Goal: Contribute content: Add original content to the website for others to see

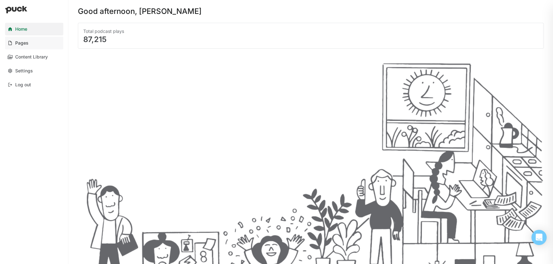
click at [32, 46] on link "Pages" at bounding box center [34, 43] width 58 height 13
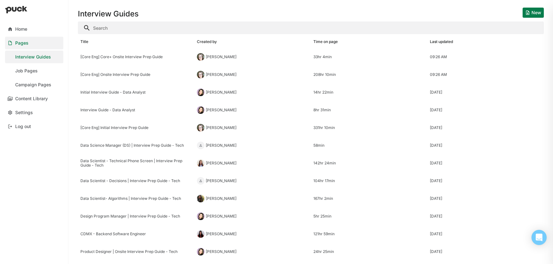
click at [166, 29] on input "Search" at bounding box center [311, 28] width 466 height 13
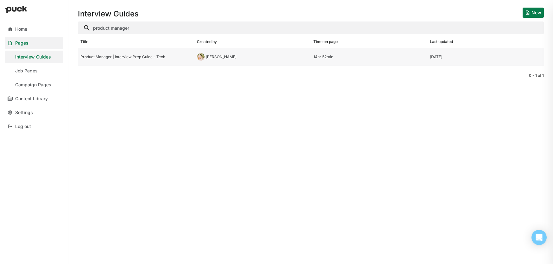
type input "product manager"
click at [153, 59] on div "Product Manager | Interview Prep Guide - Tech" at bounding box center [135, 57] width 111 height 4
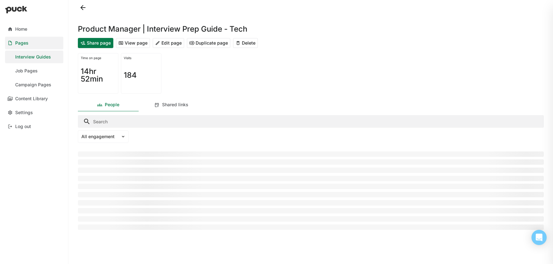
click at [168, 45] on button "Edit page" at bounding box center [169, 43] width 32 height 10
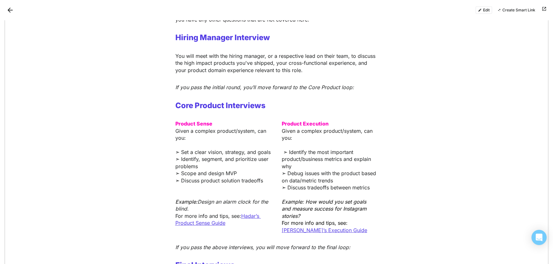
scroll to position [365, 0]
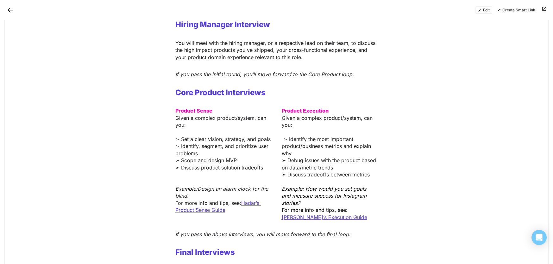
click at [281, 107] on div "Product Sense Given a complex product/system, can you: ➣ Set a clear vision, st…" at bounding box center [276, 164] width 203 height 114
click at [289, 108] on strong "Product Execution" at bounding box center [305, 111] width 47 height 6
click at [483, 12] on button "Edit" at bounding box center [484, 10] width 17 height 8
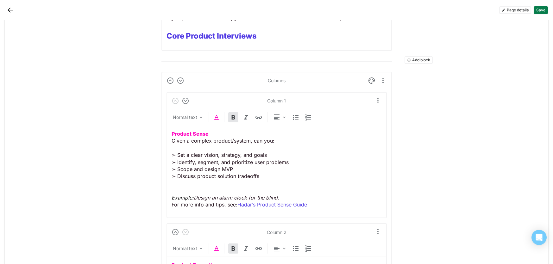
scroll to position [616, 0]
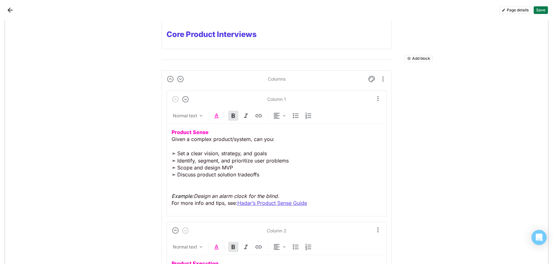
click at [276, 80] on div "Columns" at bounding box center [277, 78] width 18 height 5
click at [275, 99] on div "Column 1" at bounding box center [276, 99] width 19 height 5
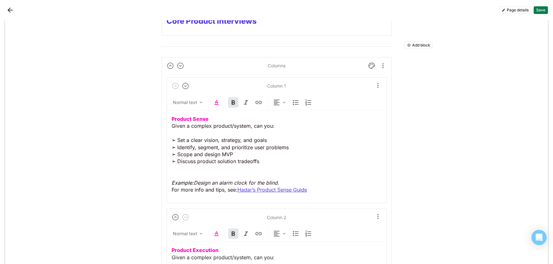
scroll to position [650, 0]
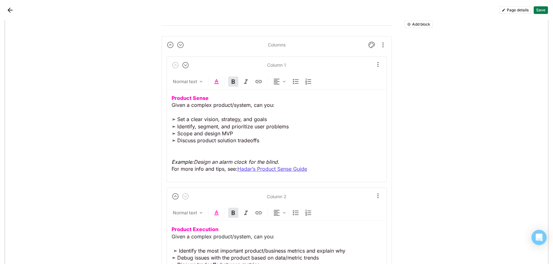
click at [417, 25] on button "Add block" at bounding box center [419, 25] width 28 height 8
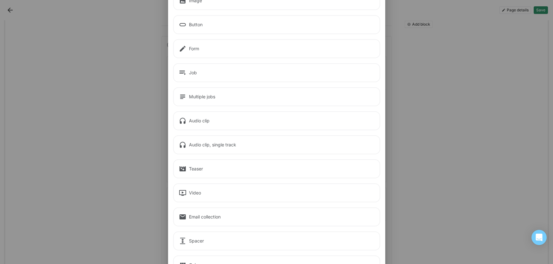
scroll to position [0, 0]
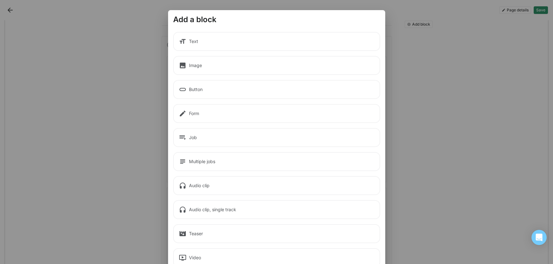
click at [262, 44] on div "Text" at bounding box center [276, 41] width 207 height 19
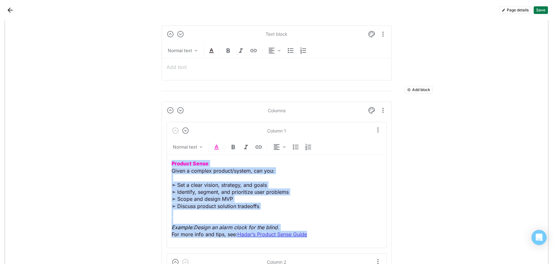
drag, startPoint x: 316, startPoint y: 237, endPoint x: 170, endPoint y: 166, distance: 162.6
click at [170, 166] on div "Column 1 Normal text Product Sense Given a complex product/system, can you: ➣ S…" at bounding box center [277, 185] width 220 height 126
click at [286, 182] on p "Product Sense Given a complex product/system, can you: ➣ Set a clear vision, st…" at bounding box center [277, 199] width 210 height 78
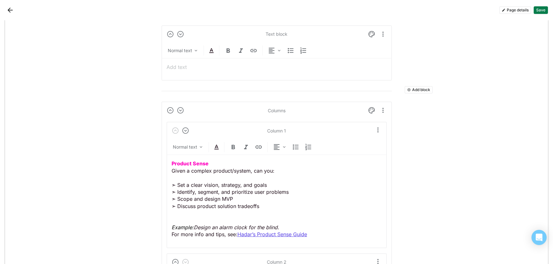
click at [230, 73] on div at bounding box center [277, 67] width 220 height 17
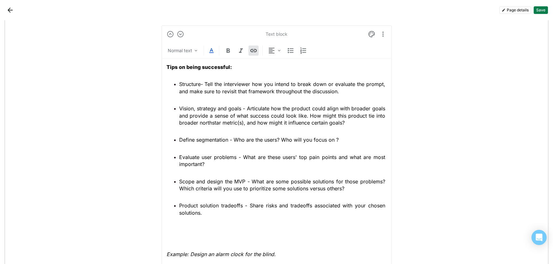
scroll to position [669, 0]
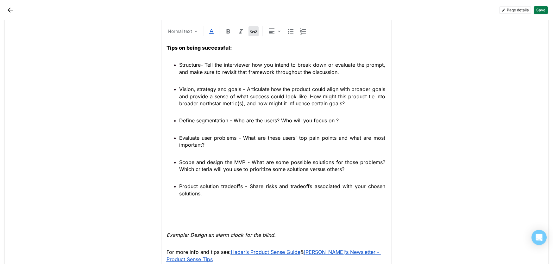
click at [191, 79] on ul "Structure- Tell the interviewer how you intend to break down or evaluate the pr…" at bounding box center [277, 129] width 220 height 136
click at [184, 79] on ul "Structure- Tell the interviewer how you intend to break down or evaluate the pr…" at bounding box center [277, 129] width 220 height 136
click at [174, 79] on ul "Structure- Tell the interviewer how you intend to break down or evaluate the pr…" at bounding box center [277, 129] width 220 height 136
click at [180, 79] on ul "Structure- Tell the interviewer how you intend to break down or evaluate the pr…" at bounding box center [277, 129] width 220 height 136
click at [175, 78] on ul "Structure- Tell the interviewer how you intend to break down or evaluate the pr…" at bounding box center [277, 129] width 220 height 136
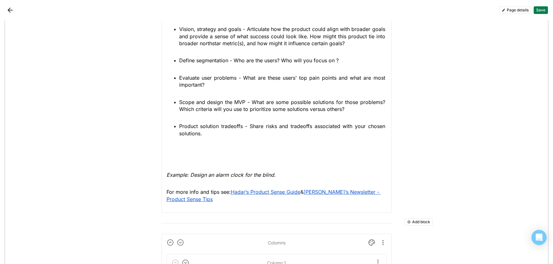
scroll to position [730, 0]
click at [167, 175] on em "Example: Design an alarm clock for the blind." at bounding box center [221, 174] width 109 height 6
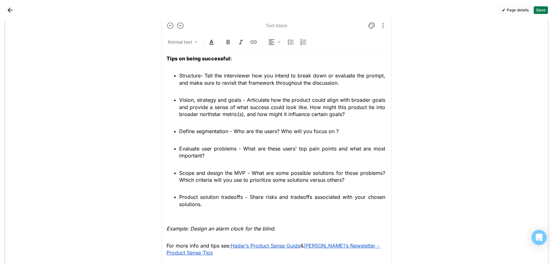
scroll to position [655, 0]
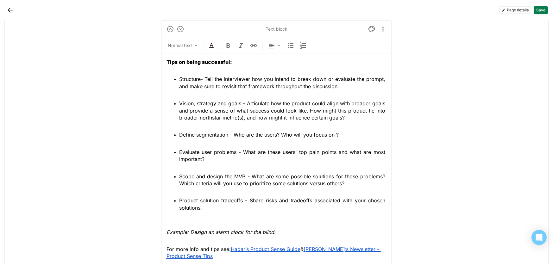
click at [167, 63] on strong "Tips on being successful:" at bounding box center [200, 62] width 66 height 6
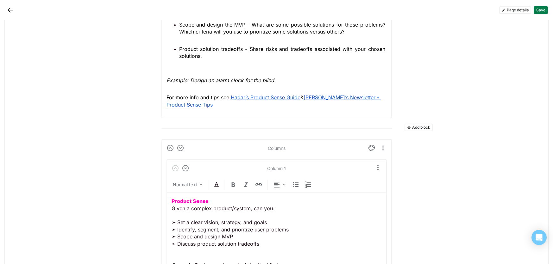
scroll to position [841, 0]
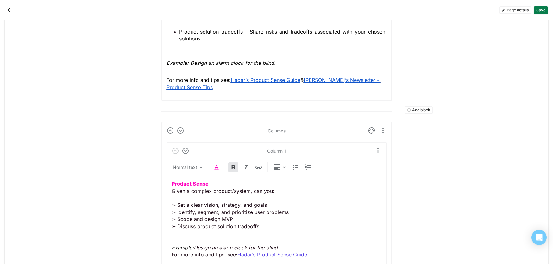
drag, startPoint x: 211, startPoint y: 185, endPoint x: 158, endPoint y: 185, distance: 52.6
copy strong "Product Sense"
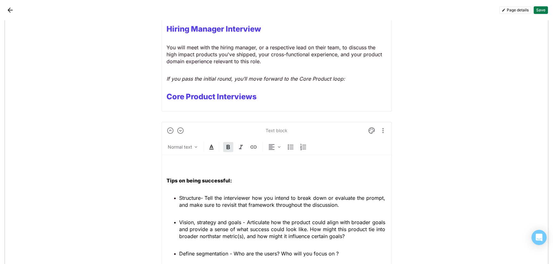
scroll to position [561, 0]
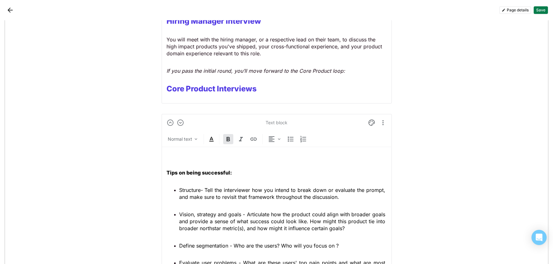
click at [177, 169] on div "Tips on being successful: Structure- Tell the interviewer how you intend to bre…" at bounding box center [277, 261] width 220 height 229
click at [174, 159] on p at bounding box center [277, 155] width 220 height 7
click at [170, 167] on div "Product Sense Tips on being successful: Structure- Tell the interviewer how you…" at bounding box center [277, 261] width 220 height 229
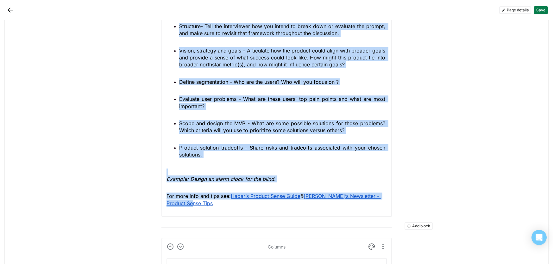
scroll to position [736, 0]
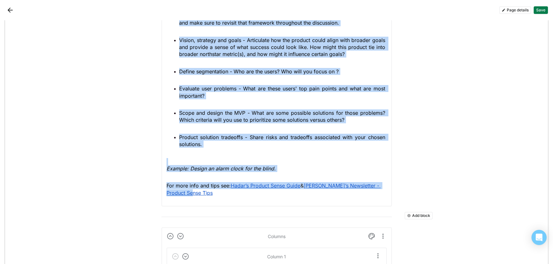
drag, startPoint x: 167, startPoint y: 156, endPoint x: 292, endPoint y: 194, distance: 130.7
click at [292, 194] on div "Product Sense Tips on being successful: Structure- Tell the interviewer how you…" at bounding box center [277, 87] width 220 height 229
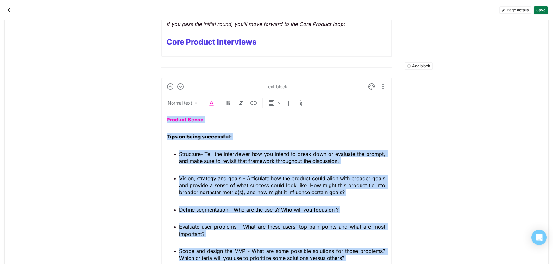
scroll to position [608, 0]
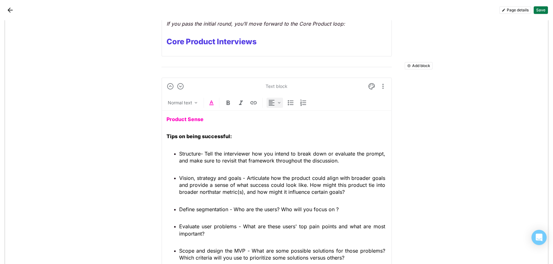
click at [277, 105] on div at bounding box center [275, 103] width 16 height 10
click at [291, 106] on img at bounding box center [291, 103] width 8 height 8
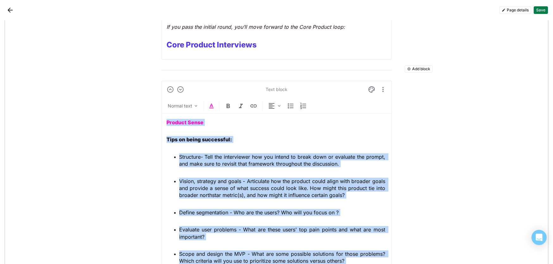
scroll to position [594, 0]
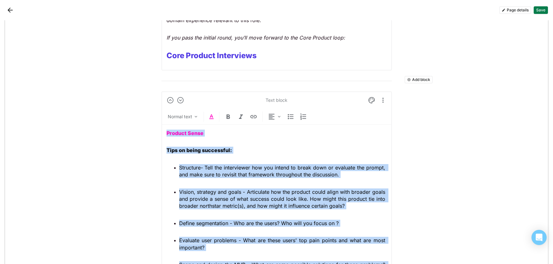
click at [383, 102] on img "More options" at bounding box center [383, 101] width 8 height 8
click at [370, 102] on img at bounding box center [372, 101] width 8 height 8
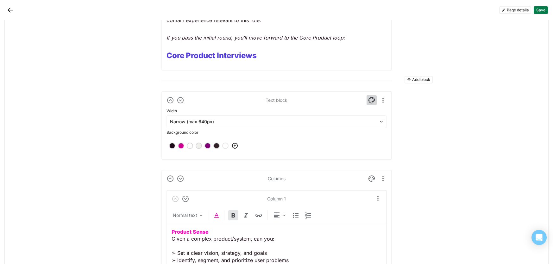
click at [373, 102] on img at bounding box center [372, 101] width 8 height 8
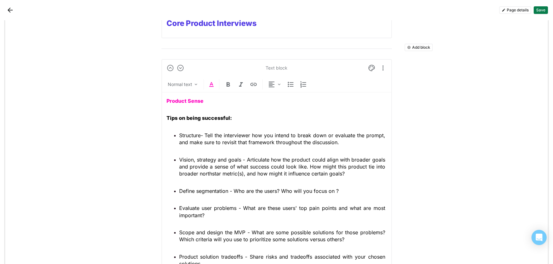
scroll to position [627, 0]
click at [181, 105] on div "Product Sense Tips on being successful: Structure- Tell the interviewer how you…" at bounding box center [277, 206] width 220 height 229
click at [183, 129] on div "Product Sense Tips on being successful: Structure- Tell the interviewer how you…" at bounding box center [277, 206] width 220 height 229
click at [279, 80] on div at bounding box center [275, 84] width 16 height 10
click at [327, 124] on div "Product Sense Tips on being successful: Structure- Tell the interviewer how you…" at bounding box center [277, 206] width 220 height 229
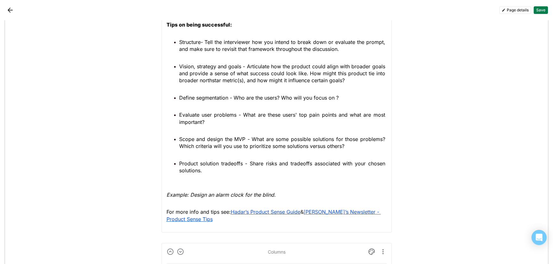
scroll to position [694, 0]
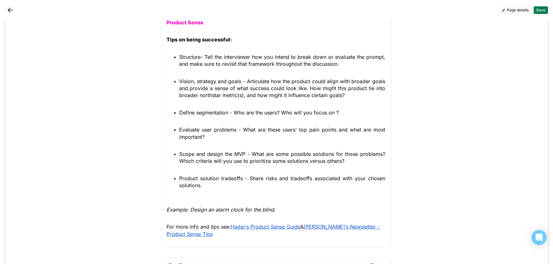
click at [195, 121] on ul "Structure- Tell the interviewer how you intend to break down or evaluate the pr…" at bounding box center [277, 122] width 220 height 136
click at [196, 47] on div "Product Sense Tips on being successful: Structure- Tell the interviewer how you…" at bounding box center [277, 128] width 220 height 229
click at [236, 41] on p "Tips on being successful:" at bounding box center [277, 39] width 220 height 7
click at [204, 30] on div "Product Sense Tips on being successful: Structure- Tell the interviewer how you…" at bounding box center [277, 128] width 220 height 229
click at [219, 20] on p "Product Sense" at bounding box center [277, 22] width 220 height 7
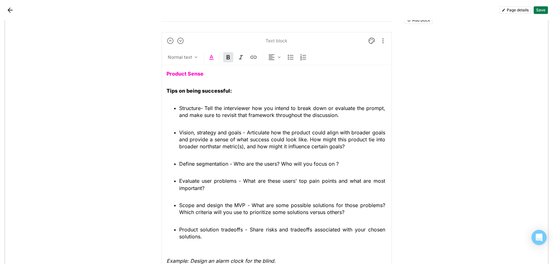
scroll to position [660, 0]
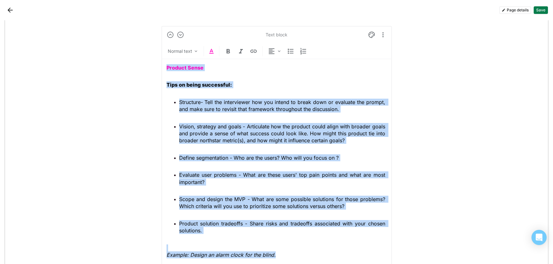
drag, startPoint x: 166, startPoint y: 66, endPoint x: 277, endPoint y: 254, distance: 217.6
click at [277, 254] on div "Product Sense Tips on being successful: Structure- Tell the interviewer how you…" at bounding box center [277, 173] width 220 height 229
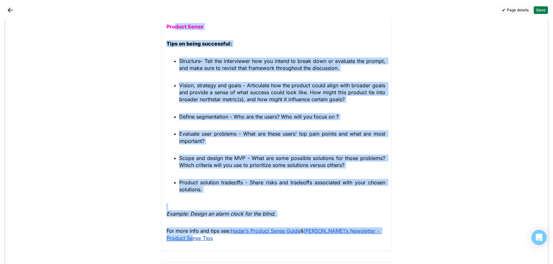
scroll to position [700, 0]
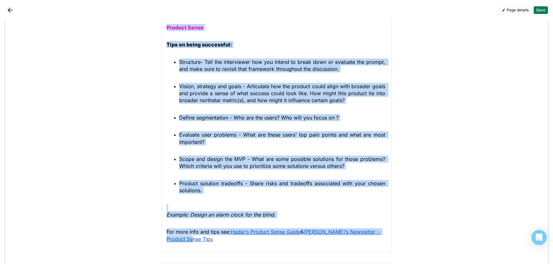
drag, startPoint x: 199, startPoint y: 211, endPoint x: 163, endPoint y: 29, distance: 185.2
click at [163, 29] on div "Text block Normal text Product Sense Tips on being successful: Structure- Tell …" at bounding box center [276, 119] width 231 height 267
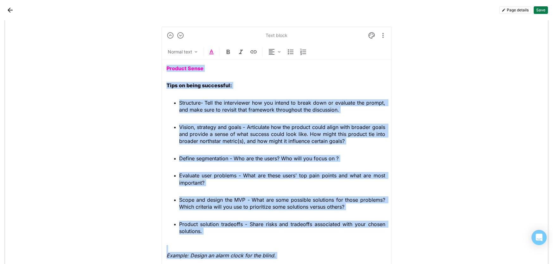
scroll to position [657, 0]
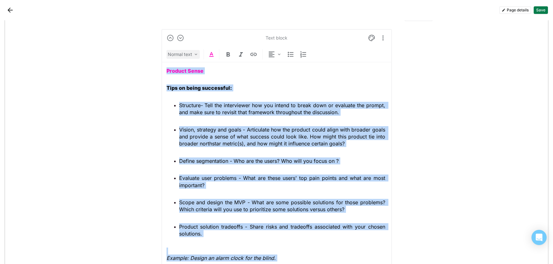
click at [195, 56] on img at bounding box center [195, 54] width 5 height 5
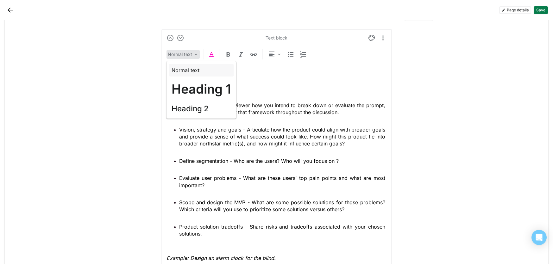
click at [200, 70] on div "Normal text" at bounding box center [201, 70] width 65 height 13
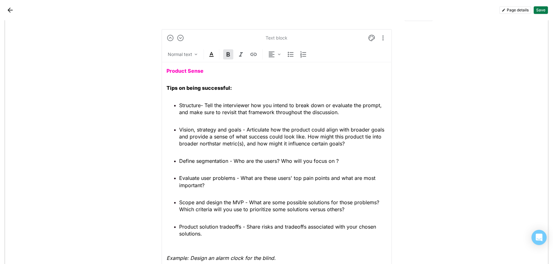
click at [251, 86] on p "Tips on being successful:" at bounding box center [277, 88] width 220 height 7
click at [175, 80] on div "Product Sense Tips on being successful: Structure- Tell the interviewer how you…" at bounding box center [277, 176] width 220 height 229
click at [180, 96] on div "Product Sense Tips on being successful: Structure- Tell the interviewer how you…" at bounding box center [277, 176] width 220 height 229
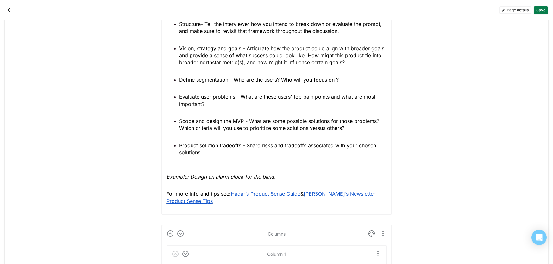
scroll to position [738, 0]
click at [185, 170] on p "Example: Design an alarm clock for the blind." at bounding box center [277, 174] width 220 height 14
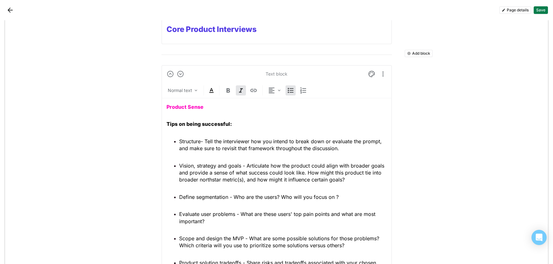
scroll to position [614, 0]
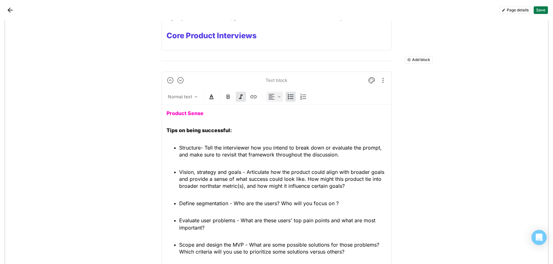
click at [278, 98] on img at bounding box center [279, 96] width 5 height 5
click at [317, 102] on div "Normal text Left Center Right" at bounding box center [276, 98] width 231 height 13
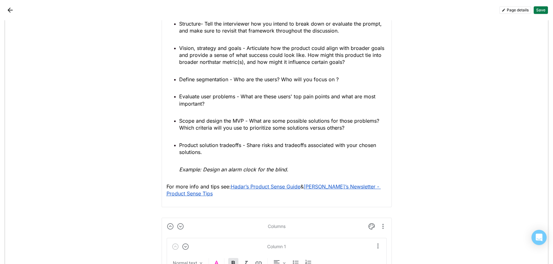
scroll to position [740, 0]
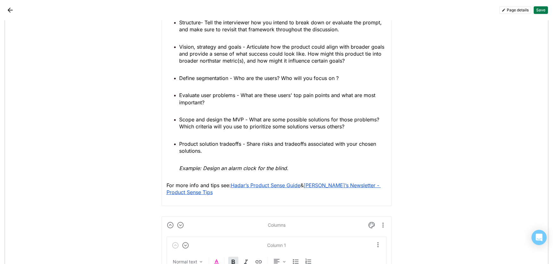
click at [180, 167] on em "Example: Design an alarm clock for the blind." at bounding box center [233, 168] width 109 height 6
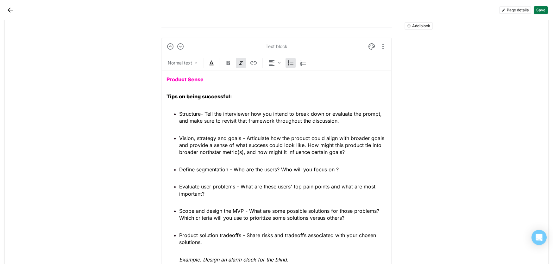
scroll to position [644, 0]
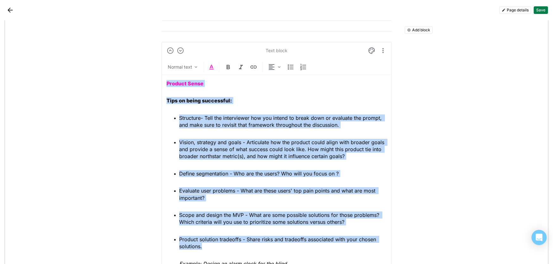
drag, startPoint x: 167, startPoint y: 84, endPoint x: 269, endPoint y: 250, distance: 195.7
click at [269, 250] on div "Product Sense Tips on being successful: Structure- Tell the interviewer how you…" at bounding box center [277, 186] width 220 height 222
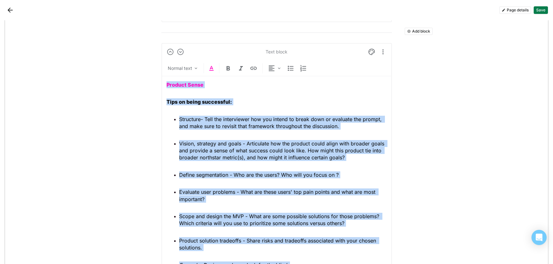
scroll to position [618, 0]
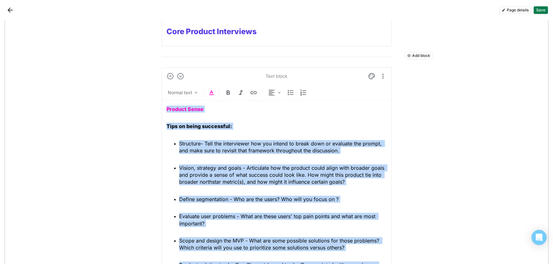
drag, startPoint x: 212, startPoint y: 201, endPoint x: 164, endPoint y: 107, distance: 105.9
click at [164, 107] on div "Text block Normal text Product Sense Tips on being successful: Structure- Tell …" at bounding box center [276, 197] width 231 height 260
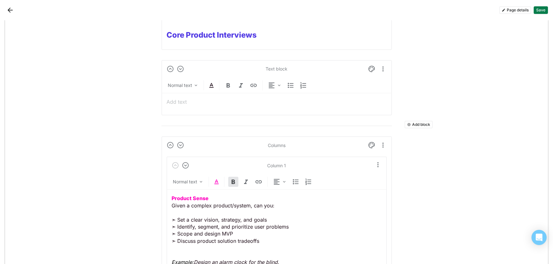
scroll to position [608, 0]
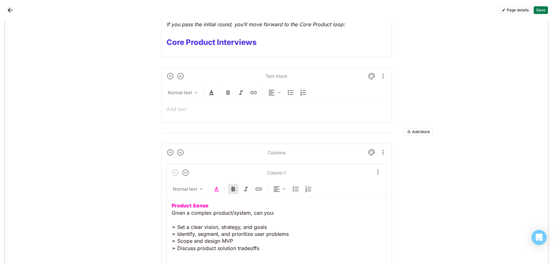
click at [189, 108] on p at bounding box center [277, 109] width 220 height 7
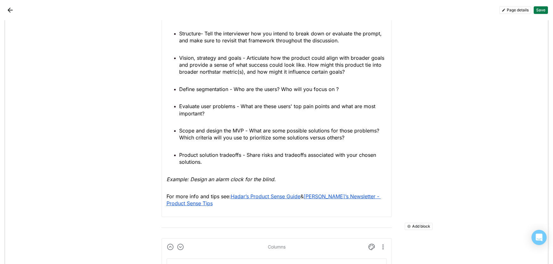
scroll to position [718, 0]
click at [304, 200] on span "&" at bounding box center [302, 197] width 3 height 6
click at [231, 198] on span "Hadar’s Product Sense Guide" at bounding box center [266, 197] width 70 height 6
click at [240, 213] on div "Text block Normal text Product Sense Tips on being successful: Structure- Tell …" at bounding box center [276, 88] width 231 height 260
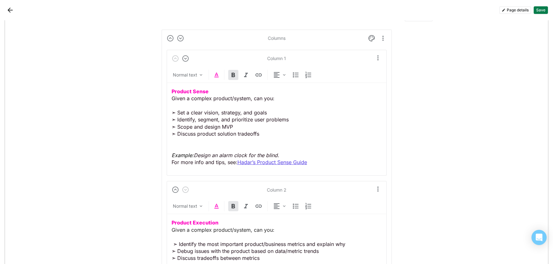
scroll to position [927, 0]
click at [184, 105] on p "Product Sense Given a complex product/system, can you: ➣ Set a clear vision, st…" at bounding box center [277, 127] width 210 height 78
click at [277, 110] on p "Product Sense Given a complex product/system, can you: ➣ Set a clear vision, st…" at bounding box center [277, 127] width 210 height 78
click at [269, 127] on p "Product Sense Given a complex product/system, can you: ➣ Set a clear vision, st…" at bounding box center [277, 127] width 210 height 78
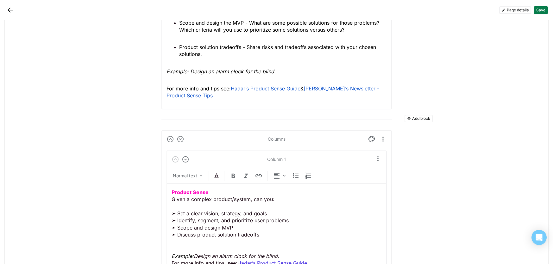
scroll to position [821, 0]
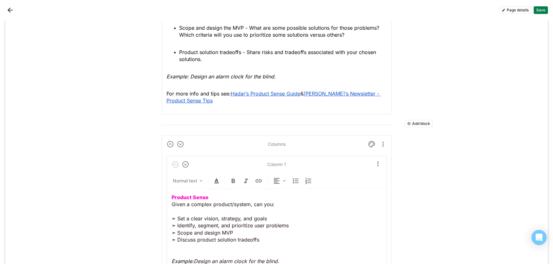
click at [414, 126] on button "Add block" at bounding box center [419, 124] width 28 height 8
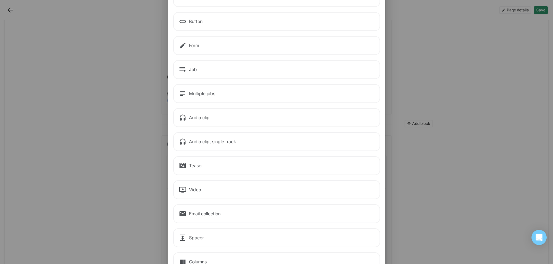
scroll to position [0, 0]
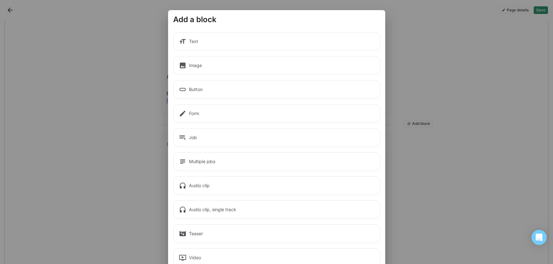
click at [231, 45] on div "Text" at bounding box center [276, 41] width 207 height 19
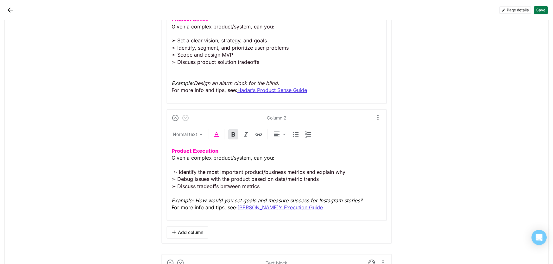
scroll to position [1066, 0]
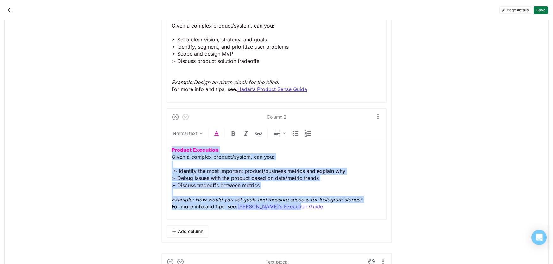
drag, startPoint x: 304, startPoint y: 209, endPoint x: 159, endPoint y: 150, distance: 156.2
click at [159, 150] on div "Add block Text block Heading 1 Product Manager Interview Prep At Lyft, our purp…" at bounding box center [276, 92] width 543 height 2275
copy p "Product Execution Given a complex product/system, can you: ➣ Identify the most …"
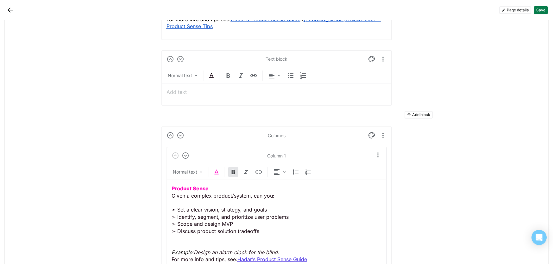
scroll to position [893, 0]
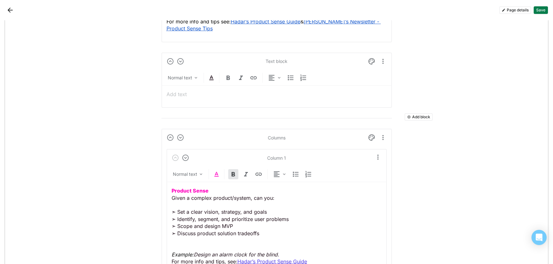
click at [196, 96] on p at bounding box center [277, 94] width 220 height 7
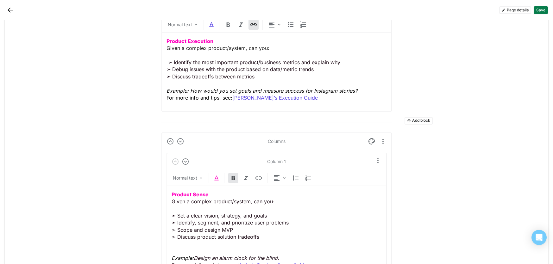
scroll to position [949, 0]
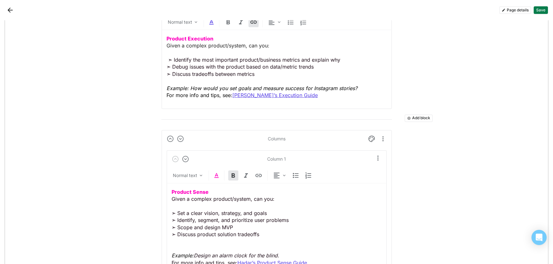
click at [267, 215] on p "Product Sense Given a complex product/system, can you: ➣ Set a clear vision, st…" at bounding box center [277, 228] width 210 height 78
click at [172, 74] on p "Product Execution Given a complex product/system, can you: ➣ Identify the most …" at bounding box center [277, 67] width 220 height 64
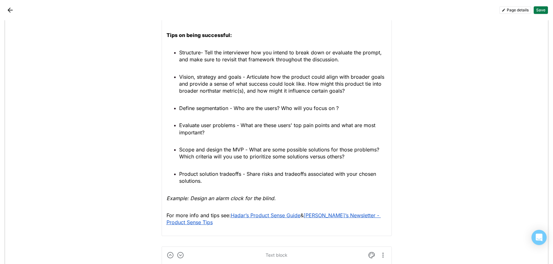
scroll to position [699, 0]
drag, startPoint x: 206, startPoint y: 183, endPoint x: 178, endPoint y: 42, distance: 143.0
click at [178, 43] on div "Product Sense Tips on being successful: Structure- Tell the interviewer how you…" at bounding box center [277, 120] width 220 height 222
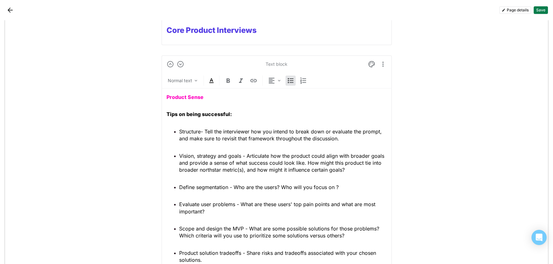
scroll to position [616, 0]
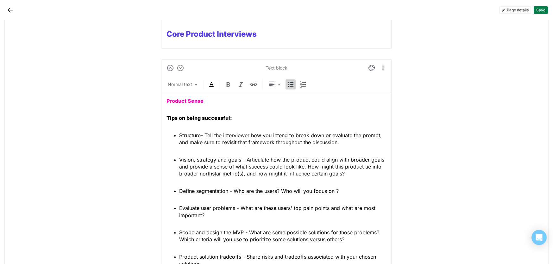
click at [290, 85] on img at bounding box center [291, 85] width 8 height 8
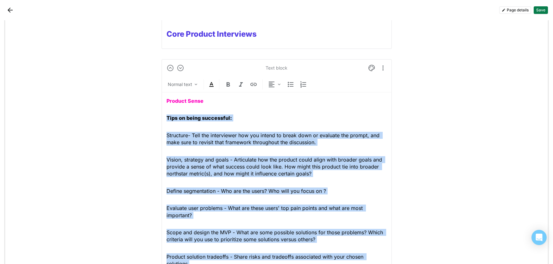
click at [181, 153] on div "Product Sense Tips on being successful: Structure- Tell the interviewer how you…" at bounding box center [277, 203] width 220 height 222
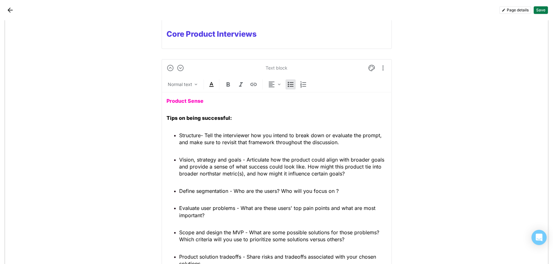
click at [255, 125] on div "Product Sense Tips on being successful: Structure- Tell the interviewer how you…" at bounding box center [277, 203] width 220 height 222
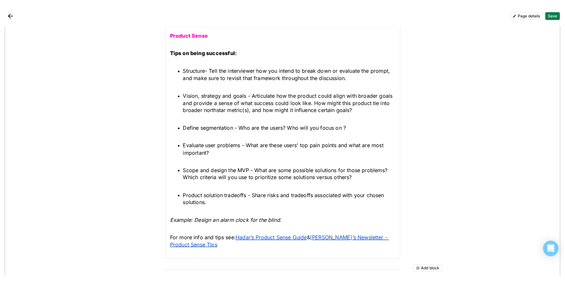
scroll to position [691, 0]
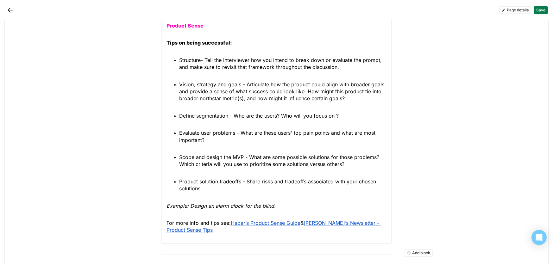
drag, startPoint x: 205, startPoint y: 190, endPoint x: 168, endPoint y: 62, distance: 133.2
click at [168, 62] on ul "Structure- Tell the interviewer how you intend to break down or evaluate the pr…" at bounding box center [277, 125] width 220 height 136
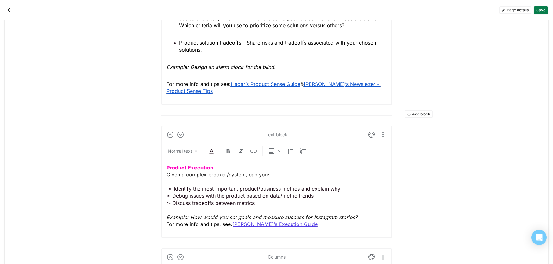
scroll to position [828, 0]
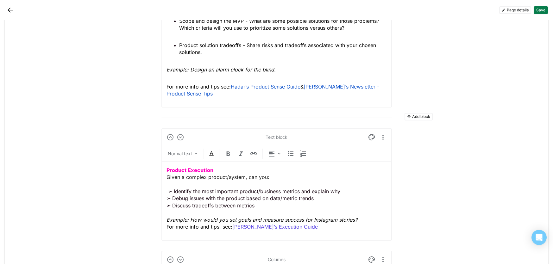
click at [168, 193] on p "Product Execution Given a complex product/system, can you: ➣ Identify the most …" at bounding box center [277, 199] width 220 height 64
click at [276, 203] on p "Product Execution Given a complex product/system, can you: ➣ Identify the most …" at bounding box center [277, 199] width 220 height 64
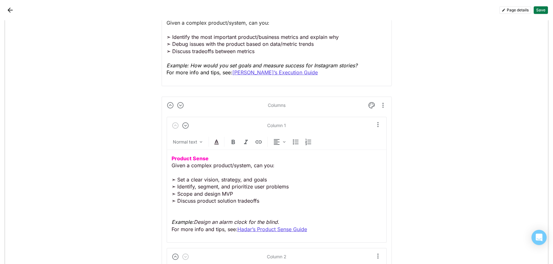
scroll to position [983, 0]
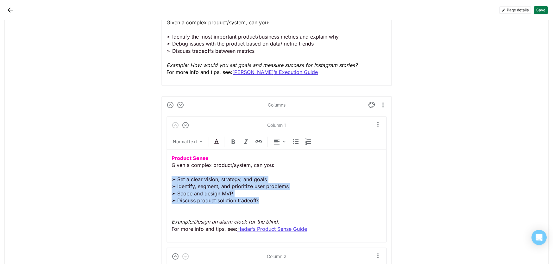
drag, startPoint x: 264, startPoint y: 199, endPoint x: 170, endPoint y: 180, distance: 96.0
click at [170, 180] on div "Column 1 Normal text Product Sense Given a complex product/system, can you: ➣ S…" at bounding box center [277, 180] width 220 height 126
copy p "➣ Set a clear vision, strategy, and goals ➣ Identify, segment, and prioritize u…"
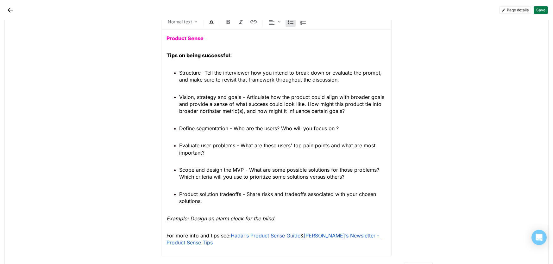
scroll to position [668, 0]
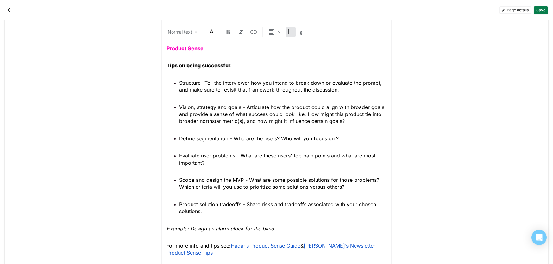
click at [243, 66] on p "Tips on being successful:" at bounding box center [277, 65] width 220 height 7
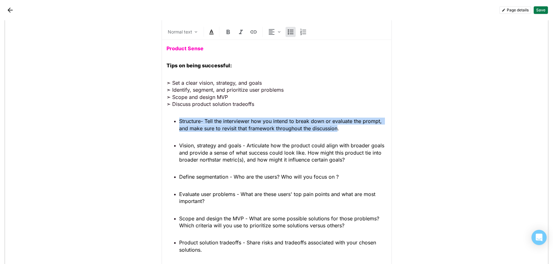
drag, startPoint x: 338, startPoint y: 129, endPoint x: 180, endPoint y: 123, distance: 158.1
click at [180, 123] on span "Structure- Tell the interviewer how you intend to break down or evaluate the pr…" at bounding box center [281, 124] width 204 height 13
copy span "Structure- Tell the interviewer how you intend to break down or evaluate the pr…"
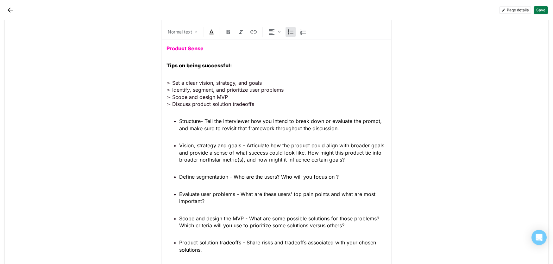
click at [263, 84] on p "➣ Set a clear vision, strategy, and goals ➣ Identify, segment, and prioritize u…" at bounding box center [277, 93] width 220 height 28
click at [263, 83] on p "➣ Set a clear vision, strategy, and goals ➣ Identify, segment, and prioritize u…" at bounding box center [277, 93] width 220 height 28
drag, startPoint x: 263, startPoint y: 83, endPoint x: 174, endPoint y: 81, distance: 89.3
click at [174, 81] on p "➣ Set a clear vision, strategy, and goals ➣ Identify, segment, and prioritize u…" at bounding box center [277, 93] width 220 height 28
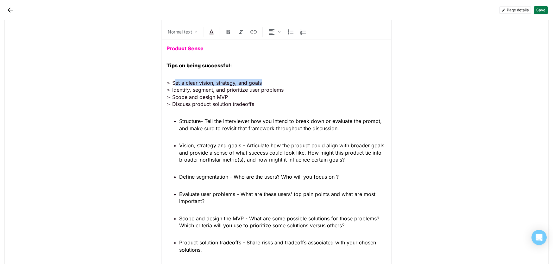
click at [255, 85] on p "➣ Set a clear vision, strategy, and goals ➣ Identify, segment, and prioritize u…" at bounding box center [277, 93] width 220 height 28
drag, startPoint x: 266, startPoint y: 82, endPoint x: 174, endPoint y: 82, distance: 91.8
click at [174, 82] on p "➣ Set a clear vision, strategy, and goals ➣ Identify, segment, and prioritize u…" at bounding box center [277, 93] width 220 height 28
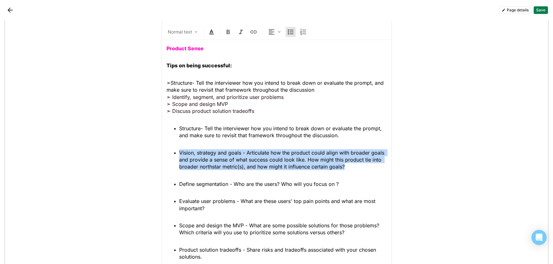
drag, startPoint x: 345, startPoint y: 167, endPoint x: 177, endPoint y: 153, distance: 169.0
click at [177, 153] on ul "Structure- Tell the interviewer how you intend to break down or evaluate the pr…" at bounding box center [277, 193] width 220 height 136
copy span "Vision, strategy and goals - Articulate how the product could align with broade…"
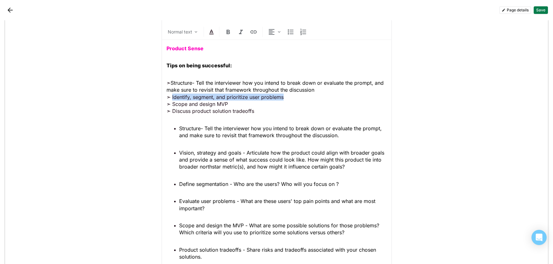
drag, startPoint x: 289, startPoint y: 99, endPoint x: 172, endPoint y: 98, distance: 116.9
click at [172, 98] on p "➣ Structure- Tell the interviewer how you intend to break down or evaluate the …" at bounding box center [277, 96] width 220 height 35
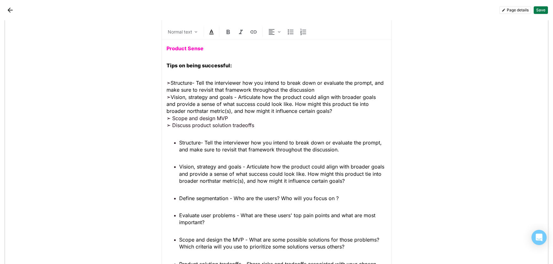
click at [317, 91] on p "➣ Structure- Tell the interviewer how you intend to break down or evaluate the …" at bounding box center [277, 104] width 220 height 50
click at [195, 85] on span "Structure- Tell the interviewer how you intend to break down or evaluate the pr…" at bounding box center [276, 86] width 219 height 13
drag, startPoint x: 195, startPoint y: 84, endPoint x: 173, endPoint y: 84, distance: 22.2
click at [173, 84] on span "Structure - Tell the interviewer how you intend to break down or evaluate the p…" at bounding box center [277, 86] width 220 height 13
click at [227, 32] on img at bounding box center [229, 32] width 8 height 8
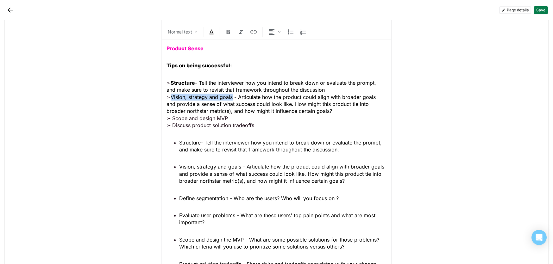
drag, startPoint x: 234, startPoint y: 98, endPoint x: 173, endPoint y: 98, distance: 61.7
click at [173, 98] on span "Vision, strategy and goals - Articulate how the product could align with broade…" at bounding box center [272, 104] width 211 height 21
click at [228, 33] on img at bounding box center [229, 32] width 8 height 8
click at [236, 113] on span "Vision, strategy and goals - Articulate how the product could align with broade…" at bounding box center [273, 104] width 213 height 21
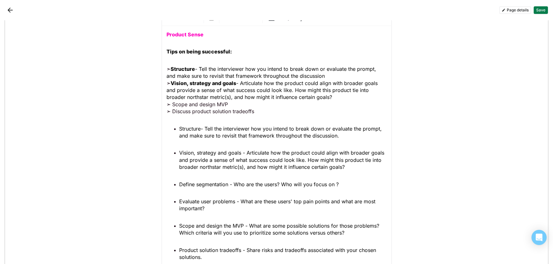
scroll to position [683, 0]
click at [337, 185] on span "Define segmentation - Who are the users? Who will you focus on ?" at bounding box center [259, 184] width 160 height 6
drag, startPoint x: 347, startPoint y: 183, endPoint x: 179, endPoint y: 181, distance: 168.2
click at [179, 181] on ul "Structure- Tell the interviewer how you intend to break down or evaluate the pr…" at bounding box center [277, 193] width 220 height 136
copy span "Define segmentation - Who are the users? Who will you focus on?"
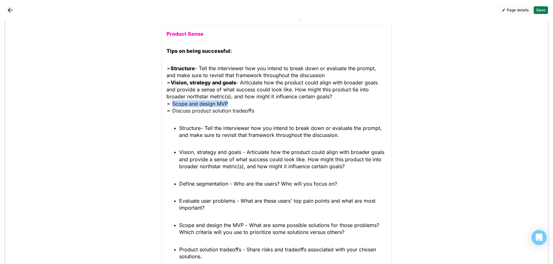
drag, startPoint x: 229, startPoint y: 105, endPoint x: 174, endPoint y: 104, distance: 55.1
click at [174, 104] on p "➣ Structure - Tell the interviewer how you intend to break down or evaluate the…" at bounding box center [277, 90] width 220 height 50
drag, startPoint x: 222, startPoint y: 105, endPoint x: 172, endPoint y: 105, distance: 49.7
click at [172, 105] on span "Define segmentation - Who are the users? Who will you focus on?" at bounding box center [250, 104] width 158 height 6
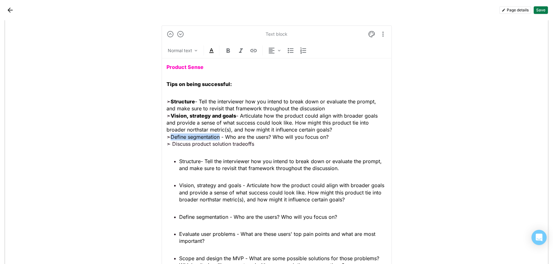
scroll to position [648, 0]
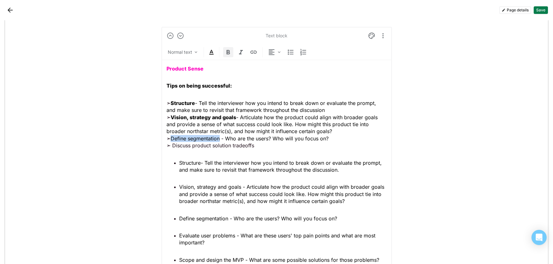
click at [228, 52] on img at bounding box center [229, 52] width 8 height 8
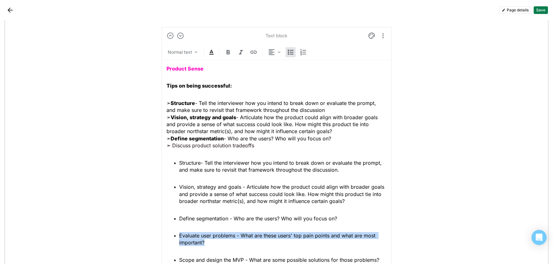
drag, startPoint x: 204, startPoint y: 244, endPoint x: 180, endPoint y: 237, distance: 25.5
click at [180, 237] on span "Evaluate user problems - What are these users' top pain points and what are mos…" at bounding box center [278, 239] width 198 height 13
copy span "Evaluate user problems - What are these users' top pain points and what are mos…"
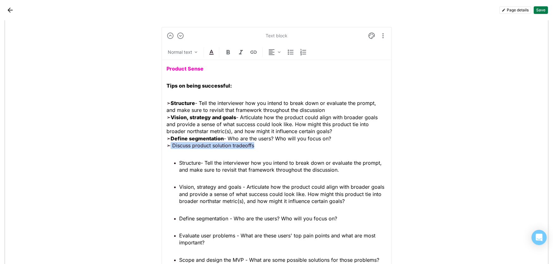
drag, startPoint x: 255, startPoint y: 146, endPoint x: 171, endPoint y: 147, distance: 83.6
click at [171, 147] on p "➣ Structure - Tell the interviewer how you intend to break down or evaluate the…" at bounding box center [277, 125] width 220 height 50
click at [235, 158] on div "Product Sense Tips on being successful: ➣ Structure - Tell the interviewer how …" at bounding box center [277, 201] width 220 height 282
drag, startPoint x: 256, startPoint y: 147, endPoint x: 173, endPoint y: 147, distance: 82.6
click at [173, 147] on p "➣ Structure - Tell the interviewer how you intend to break down or evaluate the…" at bounding box center [277, 125] width 220 height 50
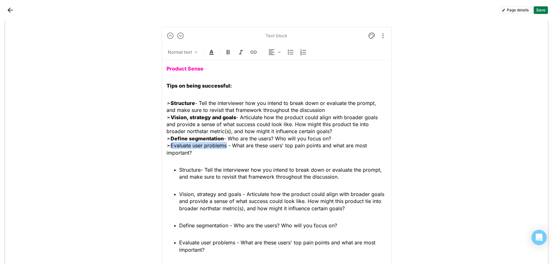
drag, startPoint x: 228, startPoint y: 146, endPoint x: 173, endPoint y: 146, distance: 55.1
click at [173, 146] on span "Evaluate user problems - What are these users' top pain points and what are mos…" at bounding box center [268, 148] width 202 height 13
click at [228, 53] on img at bounding box center [229, 52] width 8 height 8
click at [200, 149] on p "➣ Structure - Tell the interviewer how you intend to break down or evaluate the…" at bounding box center [277, 128] width 220 height 57
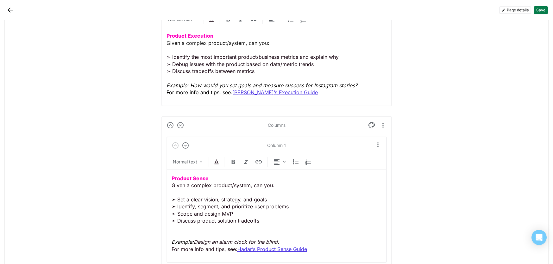
scroll to position [1029, 0]
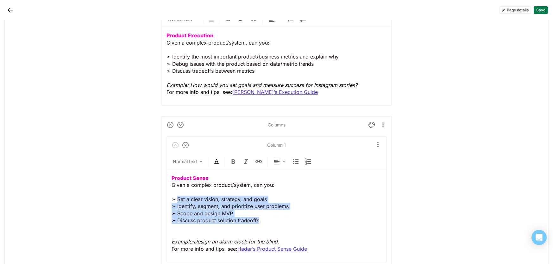
drag, startPoint x: 264, startPoint y: 222, endPoint x: 177, endPoint y: 201, distance: 89.6
click at [177, 201] on p "Product Sense Given a complex product/system, can you: ➣ Set a clear vision, st…" at bounding box center [277, 214] width 210 height 78
copy p "Set a clear vision, strategy, and goals ➣ Identify, segment, and prioritize use…"
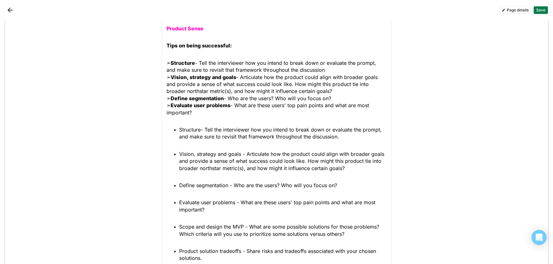
scroll to position [685, 0]
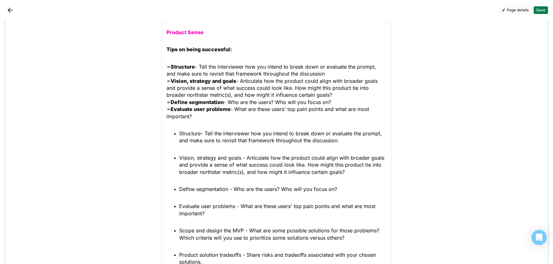
click at [202, 119] on p "➣ Structure - Tell the interviewer how you intend to break down or evaluate the…" at bounding box center [277, 91] width 220 height 57
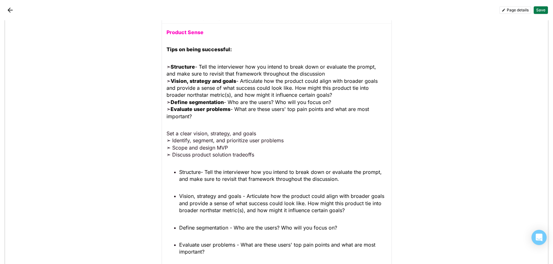
click at [170, 125] on div "Product Sense Tips on being successful: ➣ Structure - Tell the interviewer how …" at bounding box center [277, 187] width 220 height 327
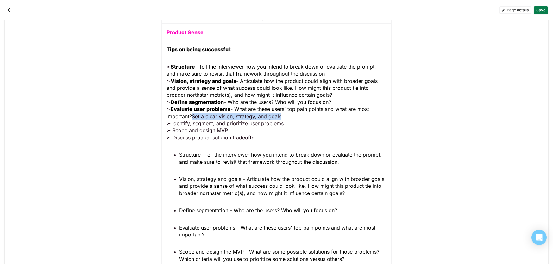
drag, startPoint x: 283, startPoint y: 116, endPoint x: 193, endPoint y: 116, distance: 90.6
click at [193, 116] on p "➣ Structure - Tell the interviewer how you intend to break down or evaluate the…" at bounding box center [277, 102] width 220 height 78
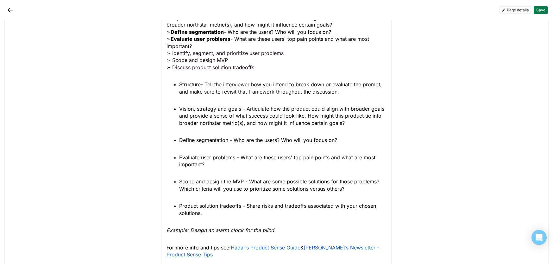
scroll to position [757, 0]
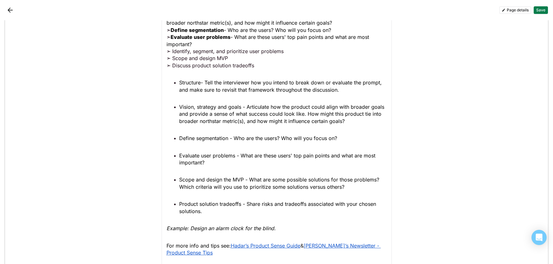
drag, startPoint x: 346, startPoint y: 188, endPoint x: 180, endPoint y: 181, distance: 166.4
click at [180, 181] on p "Scope and design the MVP - What are some possible solutions for those problems?…" at bounding box center [283, 183] width 208 height 14
copy span "Scope and design the MVP - What are some possible solutions for those problems?…"
drag, startPoint x: 285, startPoint y: 52, endPoint x: 172, endPoint y: 55, distance: 112.8
click at [172, 55] on p "➣ Structure - Tell the interviewer how you intend to break down or evaluate the…" at bounding box center [277, 30] width 220 height 78
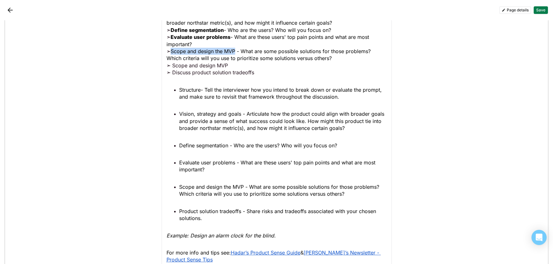
drag, startPoint x: 237, startPoint y: 51, endPoint x: 173, endPoint y: 52, distance: 64.0
click at [173, 52] on span "Scope and design the MVP - What are some possible solutions for those problems?…" at bounding box center [270, 54] width 206 height 13
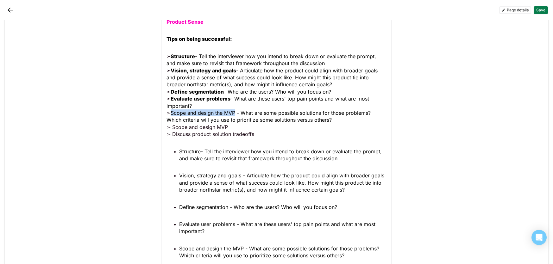
scroll to position [674, 0]
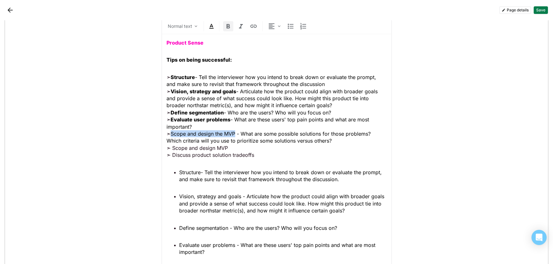
click at [226, 29] on img at bounding box center [229, 26] width 8 height 8
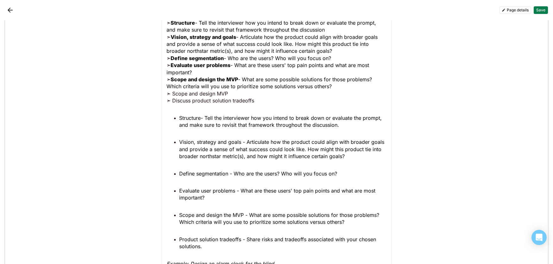
scroll to position [730, 0]
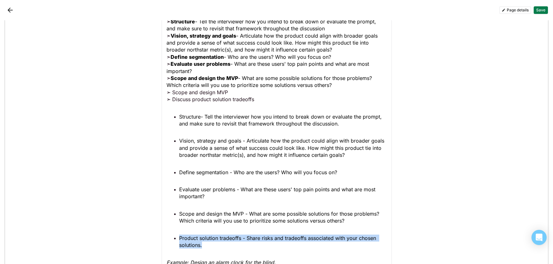
drag, startPoint x: 202, startPoint y: 248, endPoint x: 179, endPoint y: 242, distance: 24.2
click at [179, 242] on ul "Structure- Tell the interviewer how you intend to break down or evaluate the pr…" at bounding box center [277, 181] width 220 height 136
copy span "Product solution tradeoffs - Share risks and tradeoffs associated with your cho…"
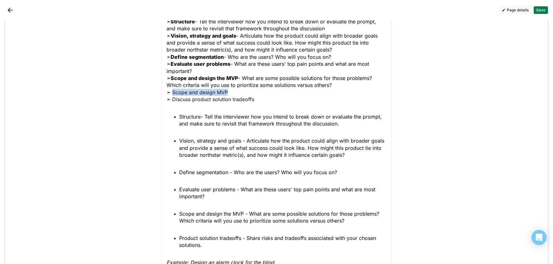
drag, startPoint x: 229, startPoint y: 92, endPoint x: 173, endPoint y: 93, distance: 56.1
click at [173, 93] on p "➣ Structure - Tell the interviewer how you intend to break down or evaluate the…" at bounding box center [277, 60] width 220 height 85
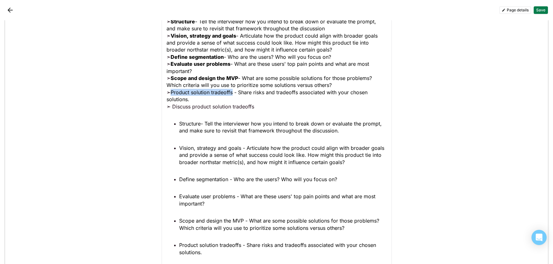
drag, startPoint x: 235, startPoint y: 93, endPoint x: 172, endPoint y: 94, distance: 63.0
click at [172, 94] on p "➣ Structure - Tell the interviewer how you intend to break down or evaluate the…" at bounding box center [277, 64] width 220 height 92
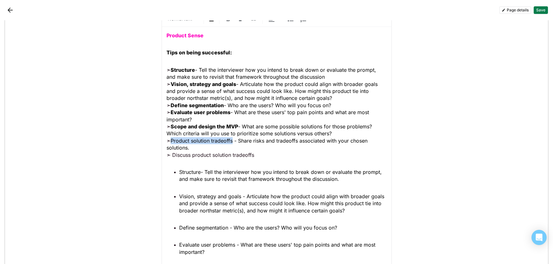
scroll to position [679, 0]
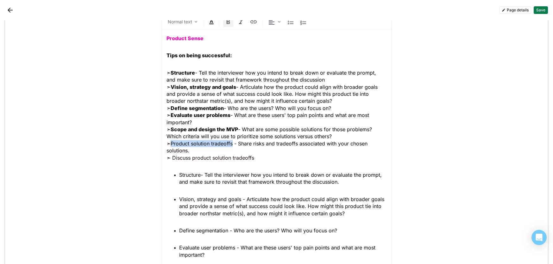
click at [227, 24] on img at bounding box center [229, 22] width 8 height 8
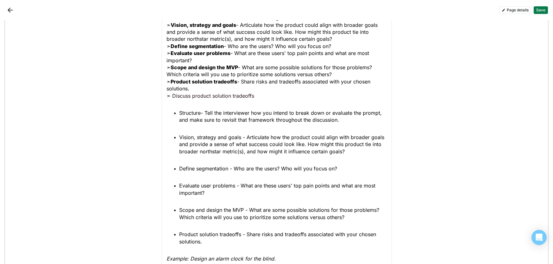
scroll to position [742, 0]
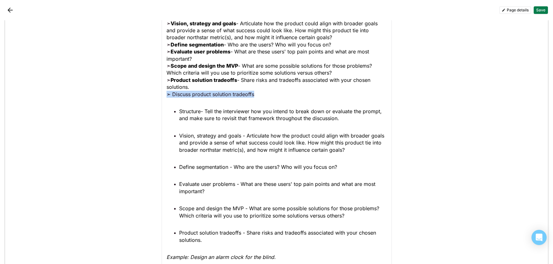
drag, startPoint x: 259, startPoint y: 95, endPoint x: 167, endPoint y: 96, distance: 92.2
click at [167, 96] on p "➣ Structure - Tell the interviewer how you intend to break down or evaluate the…" at bounding box center [277, 52] width 220 height 92
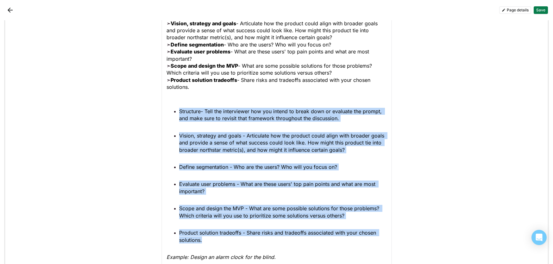
drag, startPoint x: 203, startPoint y: 241, endPoint x: 169, endPoint y: 108, distance: 137.3
click at [169, 108] on ul "Structure- Tell the interviewer how you intend to break down or evaluate the pr…" at bounding box center [277, 176] width 220 height 136
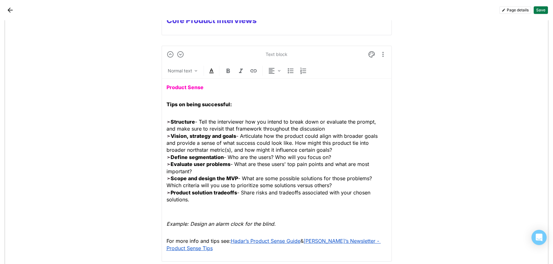
scroll to position [636, 0]
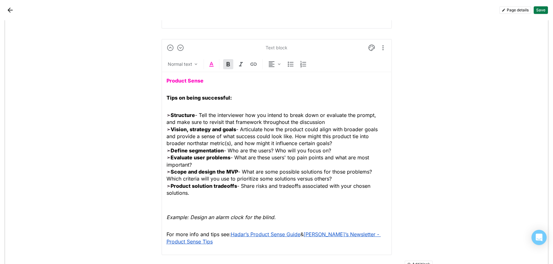
click at [202, 84] on p "Product Sense" at bounding box center [277, 80] width 220 height 7
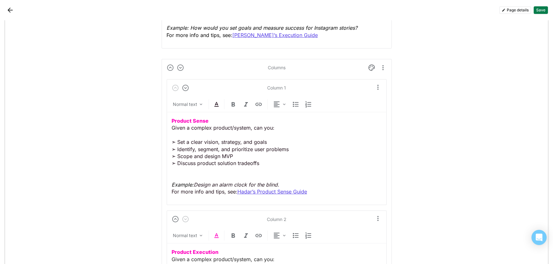
scroll to position [978, 0]
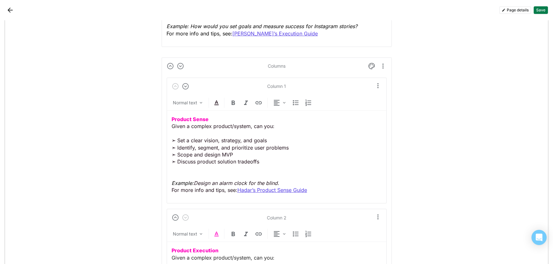
click at [383, 68] on img "More options" at bounding box center [383, 66] width 8 height 8
click at [373, 98] on div "Delete" at bounding box center [368, 97] width 13 height 5
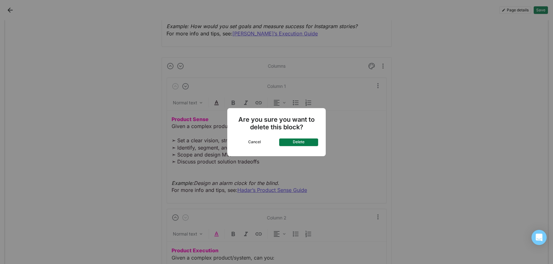
click at [302, 143] on button "Delete" at bounding box center [298, 143] width 39 height 8
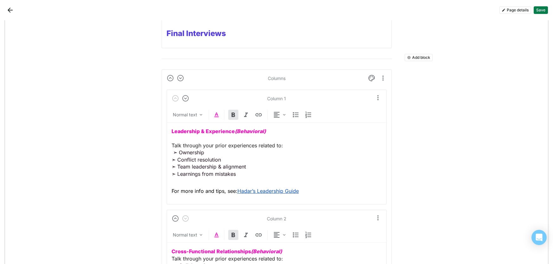
scroll to position [1051, 0]
click at [417, 57] on button "Add block" at bounding box center [419, 58] width 28 height 8
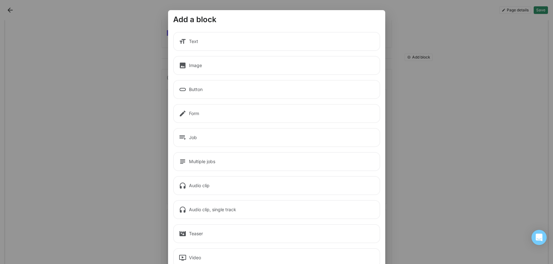
click at [220, 41] on div "Text" at bounding box center [276, 41] width 207 height 19
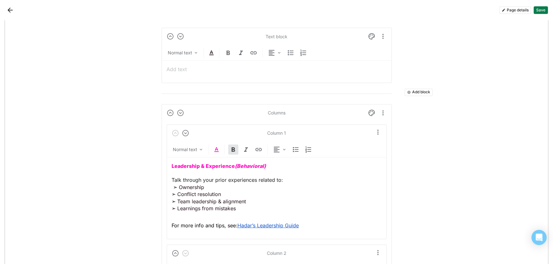
scroll to position [1082, 0]
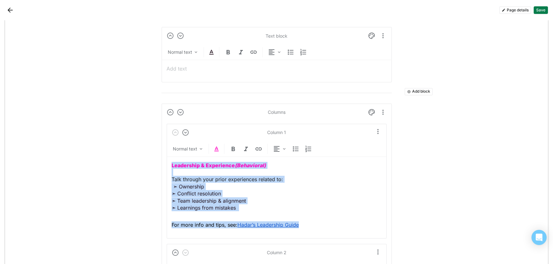
drag, startPoint x: 305, startPoint y: 225, endPoint x: 166, endPoint y: 164, distance: 151.7
click at [167, 164] on div "Column 1 Normal text Leadership & Experience (Behavioral) Talk through your pri…" at bounding box center [277, 181] width 220 height 115
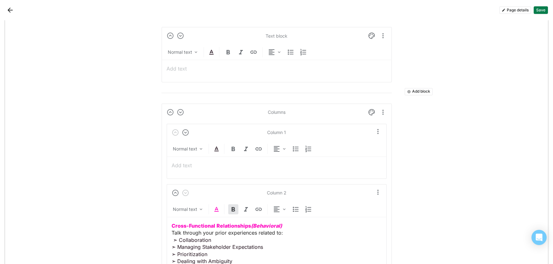
click at [190, 71] on p at bounding box center [277, 68] width 220 height 7
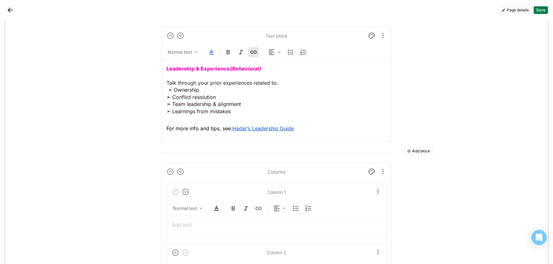
click at [424, 151] on button "Add block" at bounding box center [419, 152] width 28 height 8
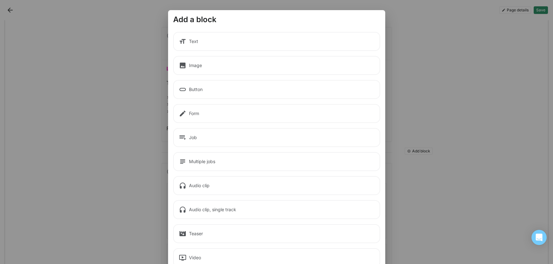
click at [291, 42] on div "Text" at bounding box center [276, 41] width 207 height 19
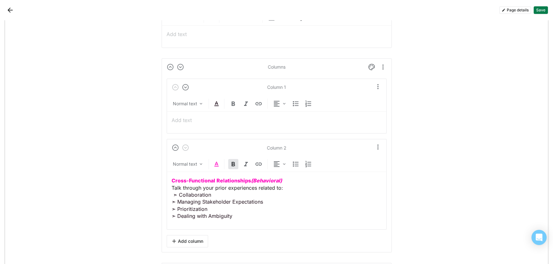
scroll to position [1254, 0]
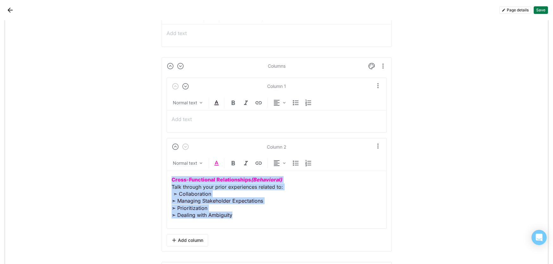
drag, startPoint x: 243, startPoint y: 216, endPoint x: 150, endPoint y: 178, distance: 100.4
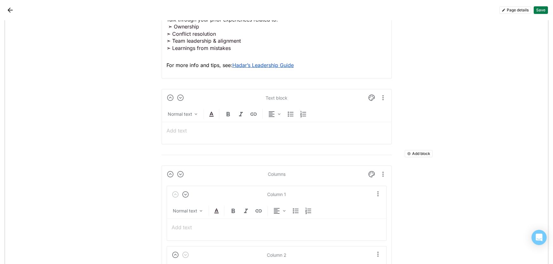
scroll to position [1143, 0]
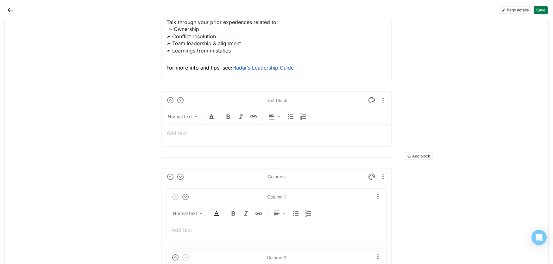
click at [200, 130] on p at bounding box center [277, 133] width 220 height 7
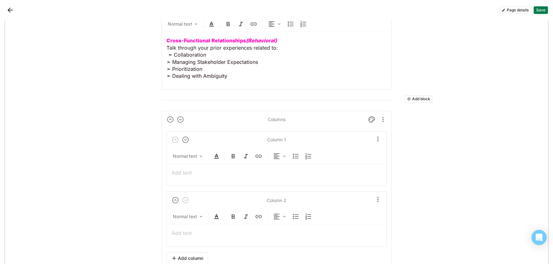
scroll to position [1237, 0]
click at [384, 119] on img "More options" at bounding box center [383, 119] width 8 height 8
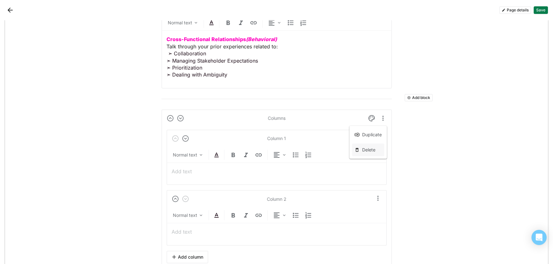
click at [376, 149] on div "Delete" at bounding box center [368, 150] width 32 height 13
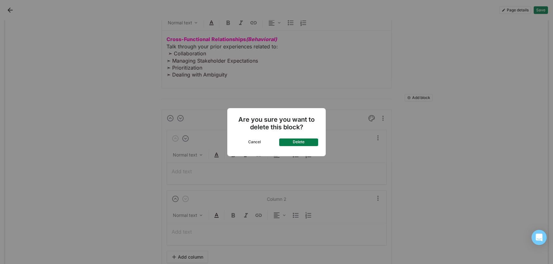
click at [307, 142] on button "Delete" at bounding box center [298, 143] width 39 height 8
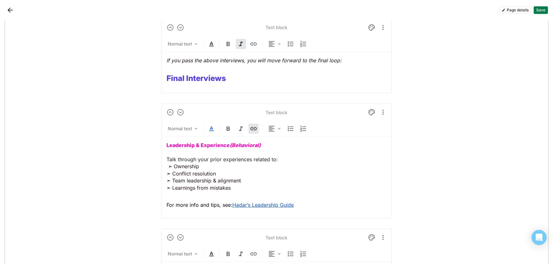
scroll to position [1017, 0]
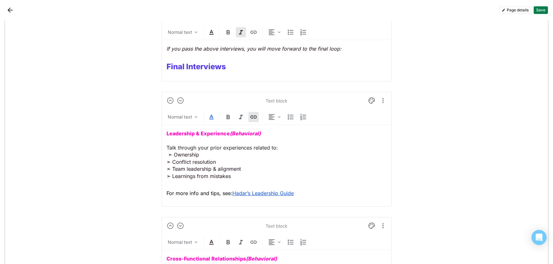
click at [542, 9] on button "Save" at bounding box center [541, 10] width 14 height 8
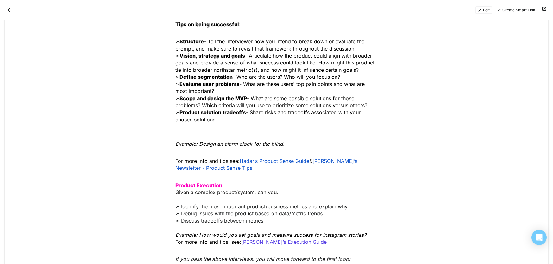
scroll to position [466, 0]
